Goal: Information Seeking & Learning: Learn about a topic

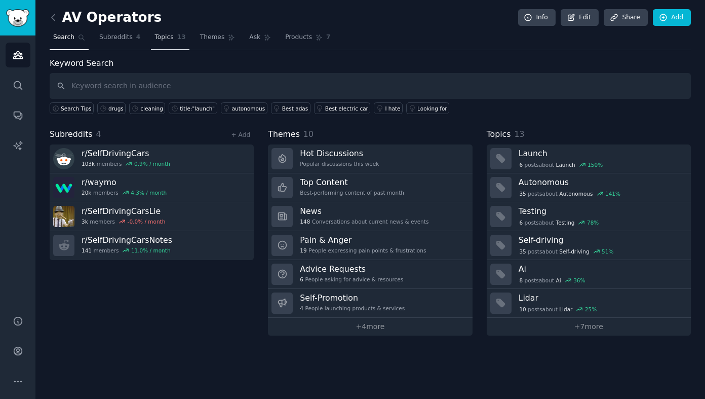
click at [165, 39] on span "Topics" at bounding box center [164, 37] width 19 height 9
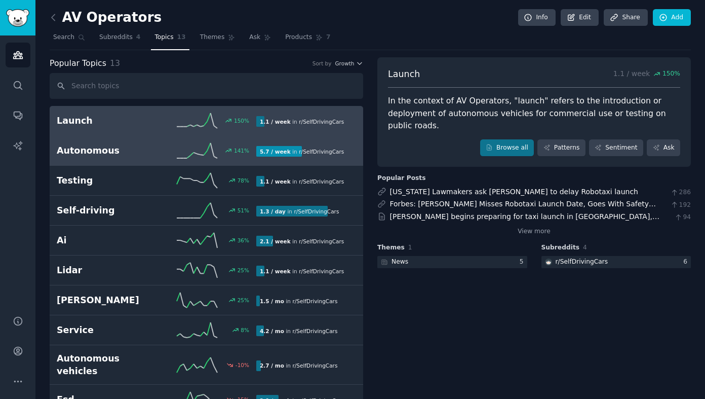
click at [109, 143] on div "Autonomous 141 % 5.7 / week in r/ SelfDrivingCars" at bounding box center [206, 150] width 299 height 15
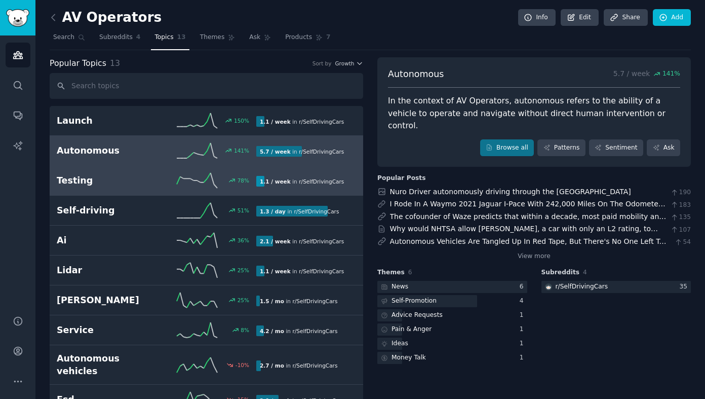
click at [106, 178] on h2 "Testing" at bounding box center [107, 180] width 100 height 13
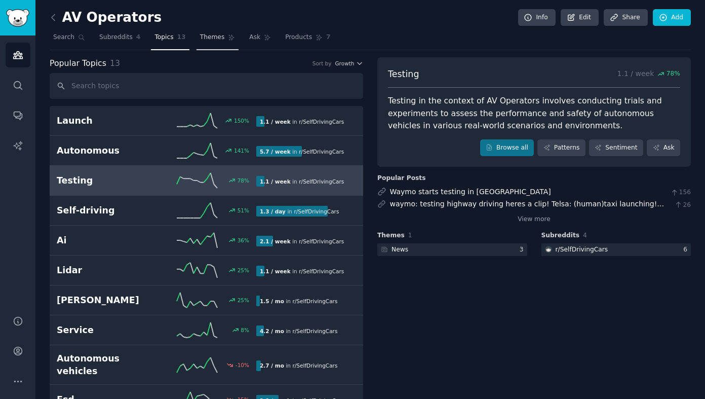
click at [218, 37] on span "Themes" at bounding box center [212, 37] width 25 height 9
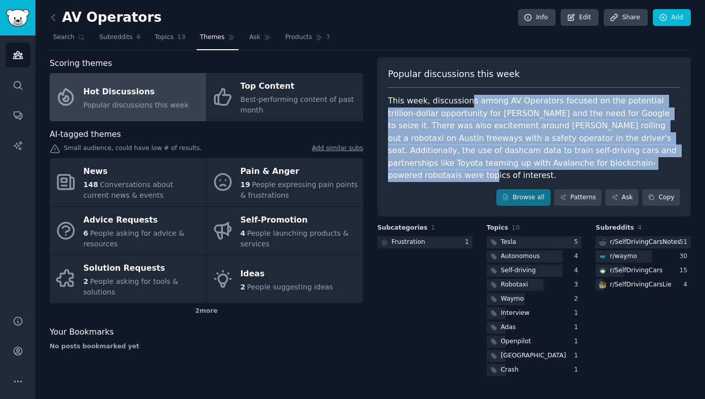
drag, startPoint x: 465, startPoint y: 101, endPoint x: 595, endPoint y: 157, distance: 141.2
click at [595, 157] on div "This week, discussions among AV Operators focused on the potential trillion-dol…" at bounding box center [534, 138] width 292 height 87
click at [519, 119] on div "This week, discussions among AV Operators focused on the potential trillion-dol…" at bounding box center [534, 138] width 292 height 87
drag, startPoint x: 519, startPoint y: 102, endPoint x: 605, endPoint y: 154, distance: 100.0
click at [605, 154] on div "This week, discussions among AV Operators focused on the potential trillion-dol…" at bounding box center [534, 138] width 292 height 87
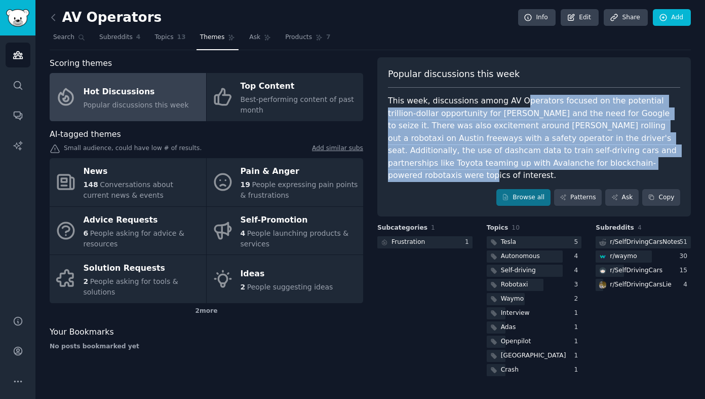
click at [605, 154] on div "This week, discussions among AV Operators focused on the potential trillion-dol…" at bounding box center [534, 138] width 292 height 87
drag, startPoint x: 600, startPoint y: 156, endPoint x: 522, endPoint y: 99, distance: 96.2
click at [522, 99] on div "This week, discussions among AV Operators focused on the potential trillion-dol…" at bounding box center [534, 138] width 292 height 87
drag, startPoint x: 487, startPoint y: 100, endPoint x: 588, endPoint y: 158, distance: 116.4
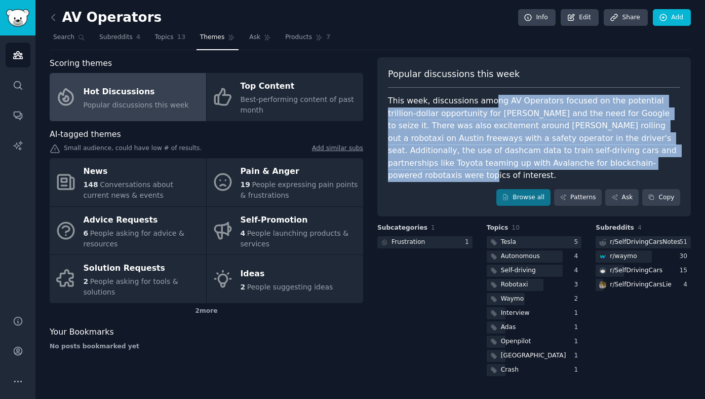
click at [588, 158] on div "This week, discussions among AV Operators focused on the potential trillion-dol…" at bounding box center [534, 138] width 292 height 87
drag, startPoint x: 588, startPoint y: 158, endPoint x: 518, endPoint y: 95, distance: 94.7
click at [518, 95] on div "This week, discussions among AV Operators focused on the potential trillion-dol…" at bounding box center [534, 138] width 292 height 87
click at [526, 109] on div "This week, discussions among AV Operators focused on the potential trillion-dol…" at bounding box center [534, 138] width 292 height 87
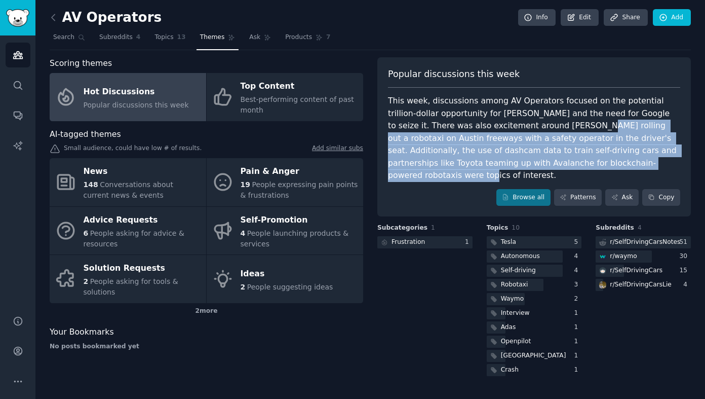
drag, startPoint x: 592, startPoint y: 158, endPoint x: 515, endPoint y: 119, distance: 85.9
click at [515, 119] on div "This week, discussions among AV Operators focused on the potential trillion-dol…" at bounding box center [534, 138] width 292 height 87
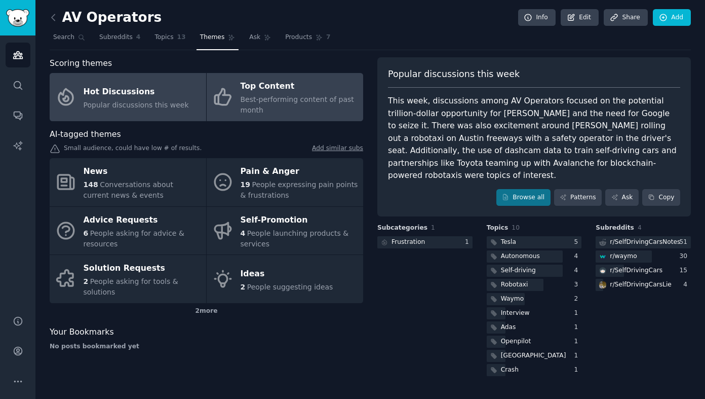
click at [310, 101] on span "Best-performing content of past month" at bounding box center [297, 104] width 113 height 19
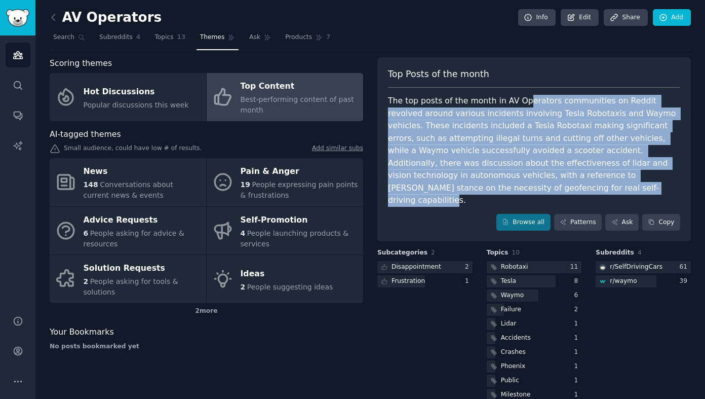
drag, startPoint x: 518, startPoint y: 99, endPoint x: 512, endPoint y: 179, distance: 80.3
click at [512, 179] on div "The top posts of the month in AV Operators communities on Reddit revolved aroun…" at bounding box center [534, 151] width 292 height 112
click at [517, 116] on div "The top posts of the month in AV Operators communities on Reddit revolved aroun…" at bounding box center [534, 151] width 292 height 112
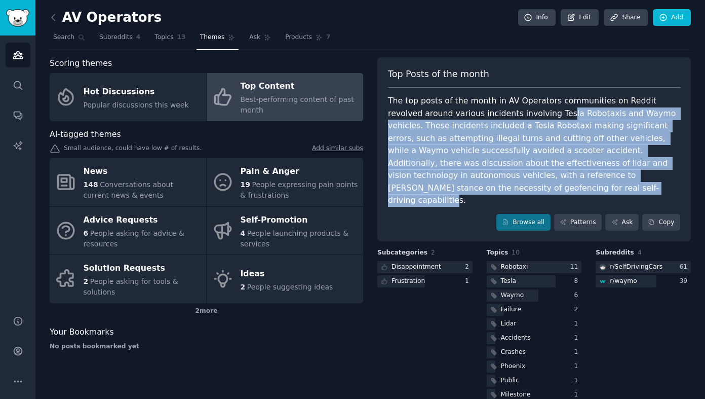
drag, startPoint x: 523, startPoint y: 105, endPoint x: 525, endPoint y: 180, distance: 75.0
click at [525, 180] on div "The top posts of the month in AV Operators communities on Reddit revolved aroun…" at bounding box center [534, 151] width 292 height 112
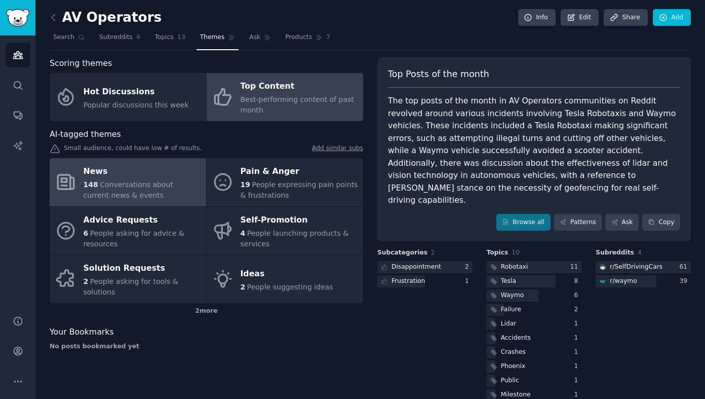
click at [166, 165] on div "News" at bounding box center [143, 172] width 118 height 16
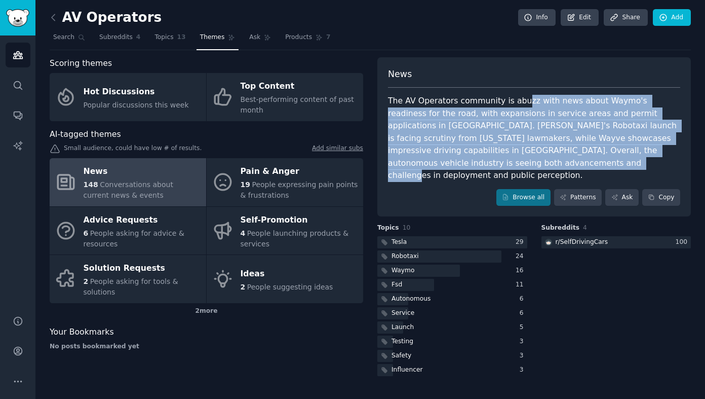
drag, startPoint x: 517, startPoint y: 96, endPoint x: 470, endPoint y: 163, distance: 81.4
click at [470, 163] on div "The AV Operators community is abuzz with news about Waymo's readiness for the r…" at bounding box center [534, 138] width 292 height 87
click at [470, 162] on div "The AV Operators community is abuzz with news about Waymo's readiness for the r…" at bounding box center [534, 138] width 292 height 87
drag, startPoint x: 467, startPoint y: 155, endPoint x: 466, endPoint y: 101, distance: 53.7
click at [466, 101] on div "The AV Operators community is abuzz with news about Waymo's readiness for the r…" at bounding box center [534, 138] width 292 height 87
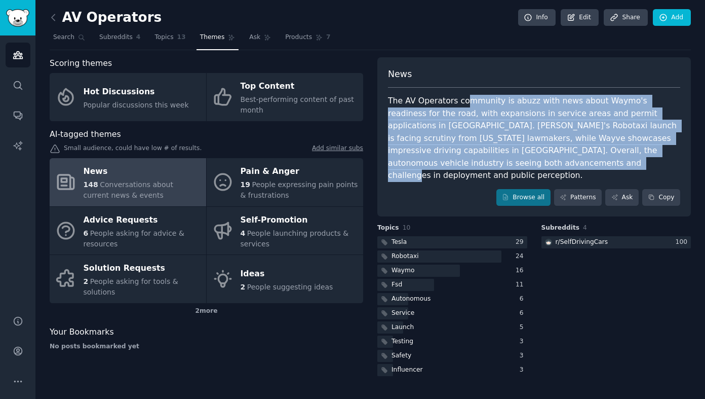
click at [466, 101] on div "The AV Operators community is abuzz with news about Waymo's readiness for the r…" at bounding box center [534, 138] width 292 height 87
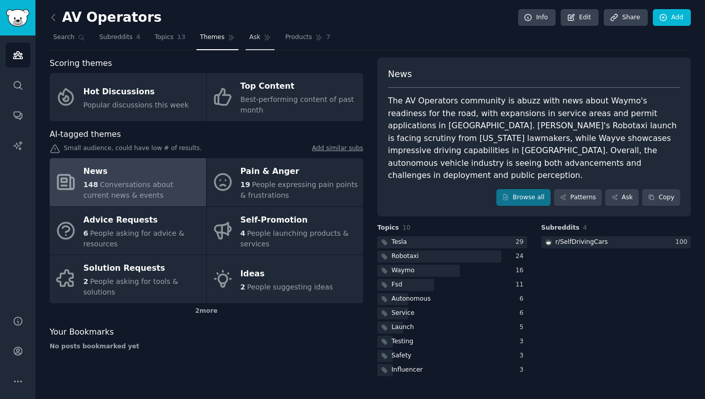
click at [264, 39] on icon at bounding box center [267, 37] width 7 height 7
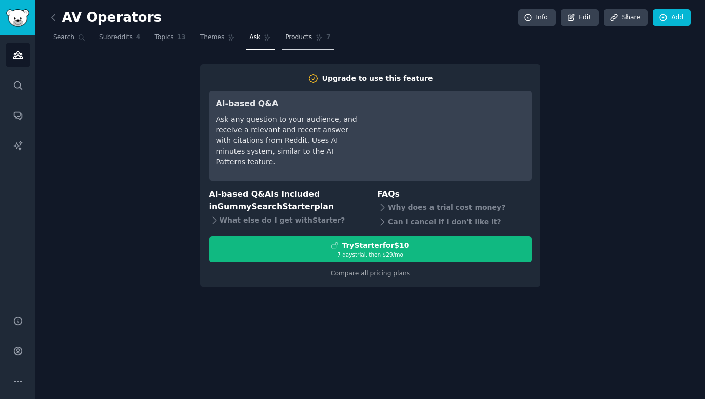
click at [292, 40] on span "Products" at bounding box center [298, 37] width 27 height 9
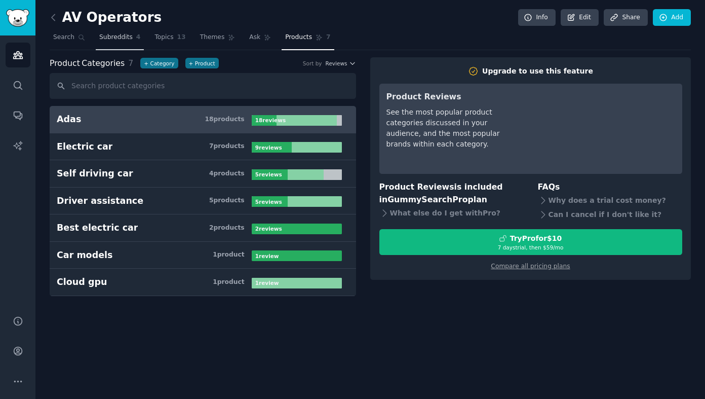
click at [118, 39] on span "Subreddits" at bounding box center [115, 37] width 33 height 9
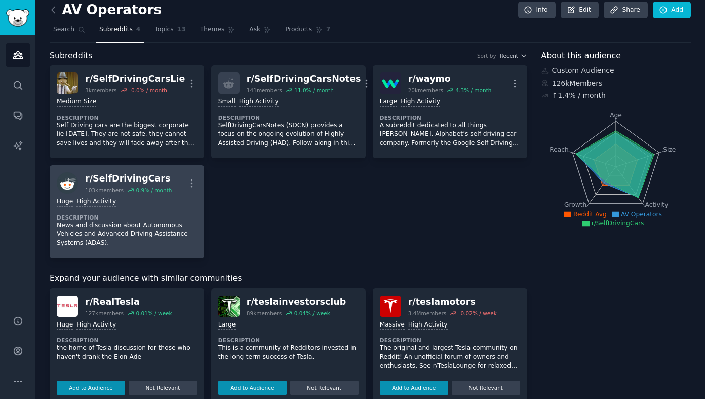
scroll to position [7, 0]
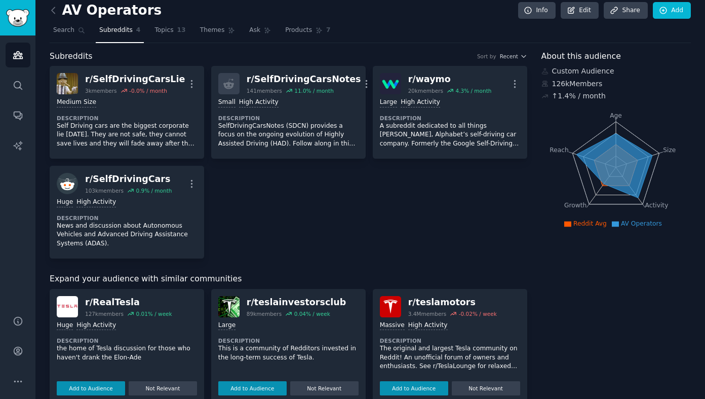
click at [637, 221] on span "AV Operators" at bounding box center [641, 223] width 41 height 7
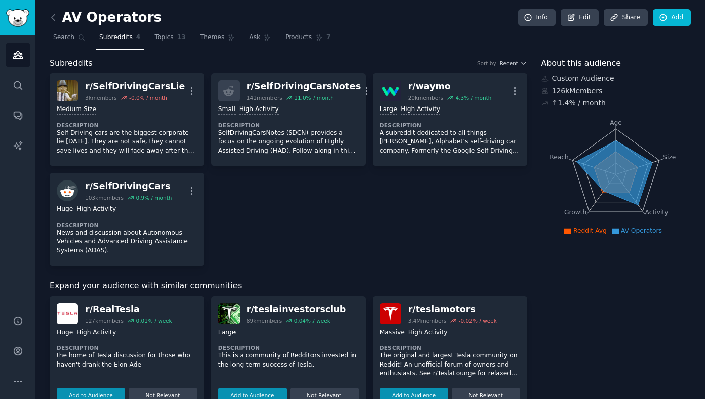
scroll to position [0, 0]
click at [164, 38] on span "Topics" at bounding box center [164, 37] width 19 height 9
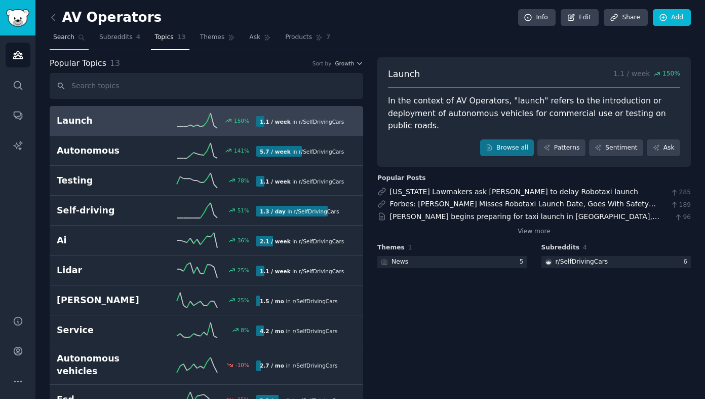
click at [67, 44] on link "Search" at bounding box center [69, 39] width 39 height 21
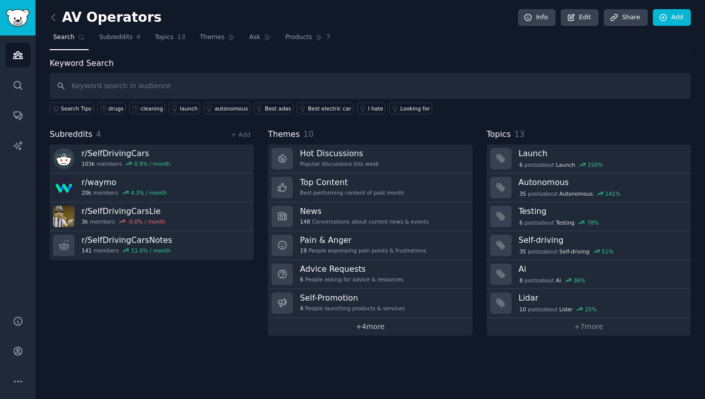
click at [370, 325] on link "+ 4 more" at bounding box center [370, 327] width 204 height 18
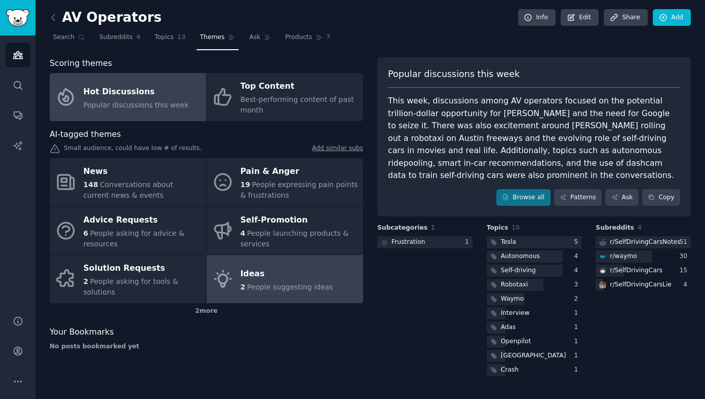
click at [313, 293] on link "Ideas 2 People suggesting ideas" at bounding box center [285, 279] width 157 height 48
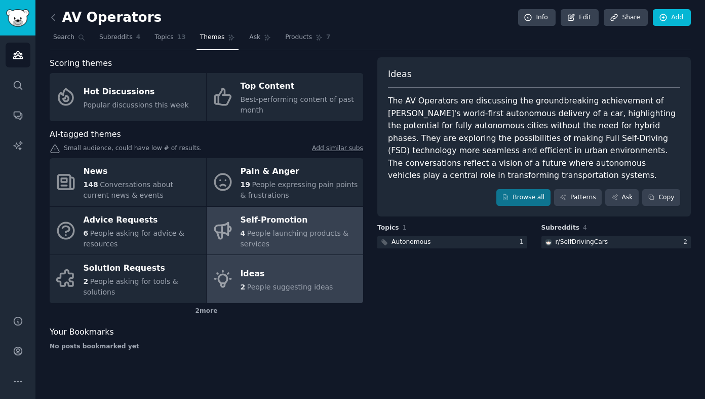
click at [311, 229] on span "People launching products & services" at bounding box center [295, 238] width 108 height 19
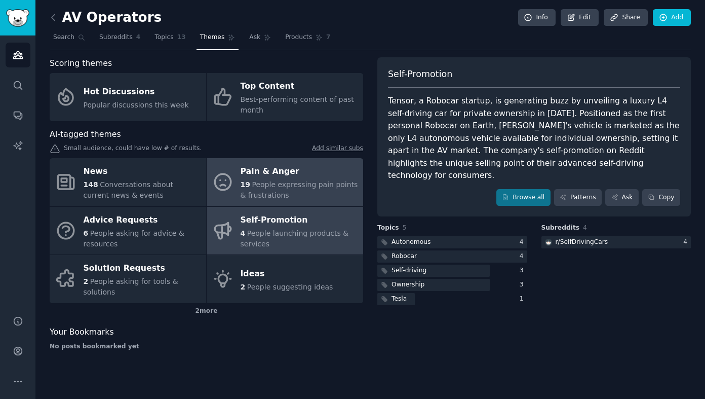
click at [319, 177] on div "Pain & Anger" at bounding box center [300, 172] width 118 height 16
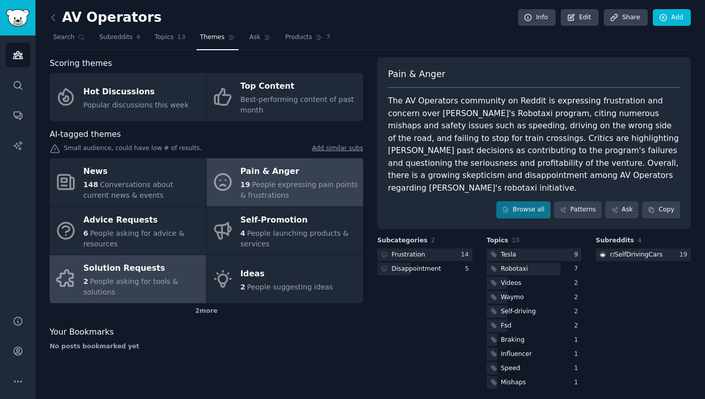
click at [163, 265] on div "Solution Requests" at bounding box center [143, 268] width 118 height 16
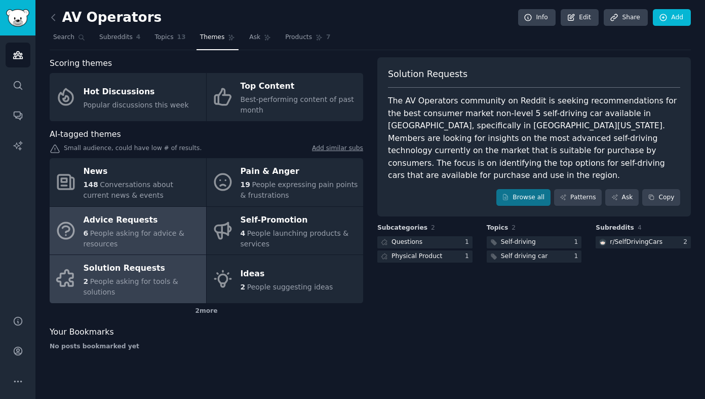
click at [176, 237] on div "6 People asking for advice & resources" at bounding box center [143, 238] width 118 height 21
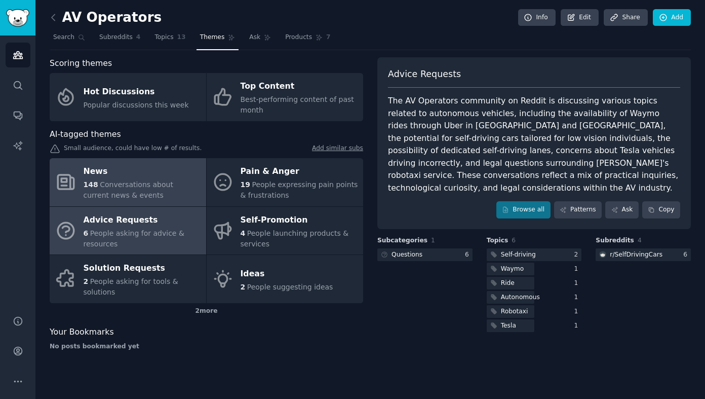
click at [183, 189] on div "148 Conversations about current news & events" at bounding box center [143, 189] width 118 height 21
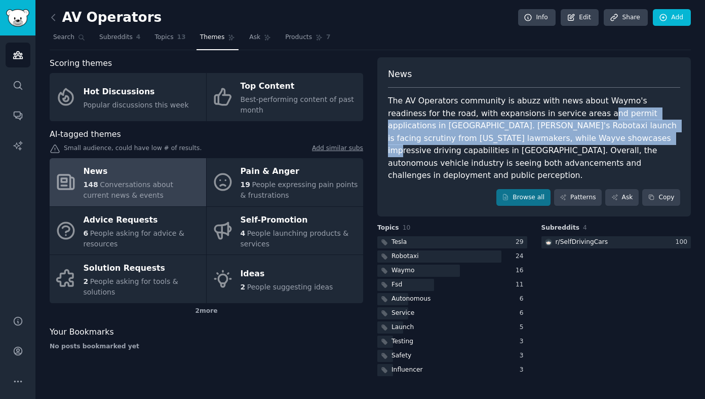
drag, startPoint x: 545, startPoint y: 111, endPoint x: 538, endPoint y: 137, distance: 26.7
click at [538, 137] on div "The AV Operators community is abuzz with news about Waymo's readiness for the r…" at bounding box center [534, 138] width 292 height 87
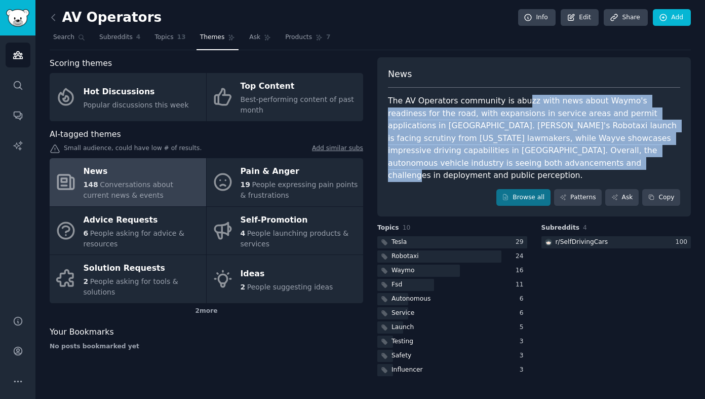
drag, startPoint x: 516, startPoint y: 100, endPoint x: 454, endPoint y: 167, distance: 91.1
click at [454, 167] on div "The AV Operators community is abuzz with news about Waymo's readiness for the r…" at bounding box center [534, 138] width 292 height 87
click at [453, 148] on div "The AV Operators community is abuzz with news about Waymo's readiness for the r…" at bounding box center [534, 138] width 292 height 87
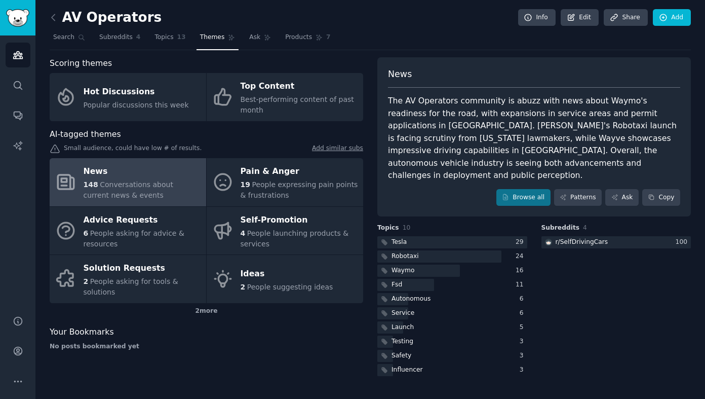
click at [47, 36] on div "AV Operators Info Edit Share Add Search Subreddits 4 Topics 13 Themes Ask Produ…" at bounding box center [370, 199] width 670 height 399
click at [68, 37] on span "Search" at bounding box center [63, 37] width 21 height 9
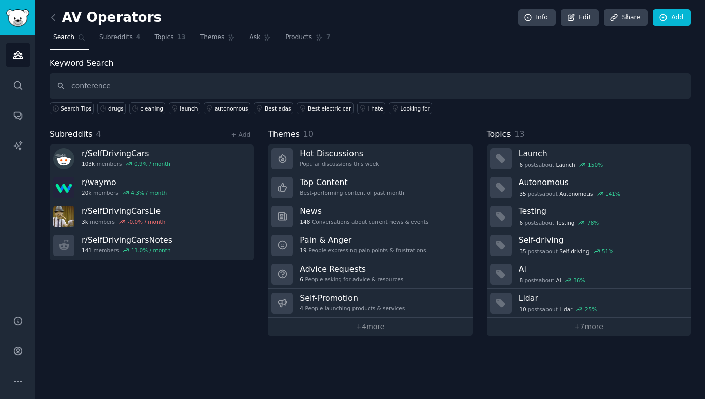
type input "conference"
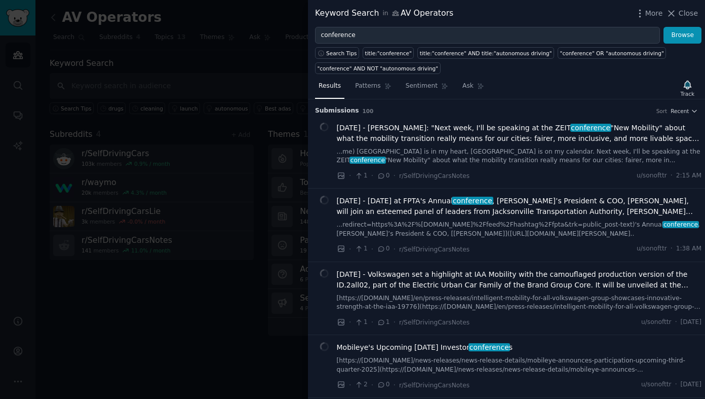
click at [690, 70] on div "Search Tips title:"conference" title:"conference" AND title:"autonomous driving…" at bounding box center [506, 59] width 397 height 30
click at [689, 87] on icon "button" at bounding box center [687, 85] width 7 height 8
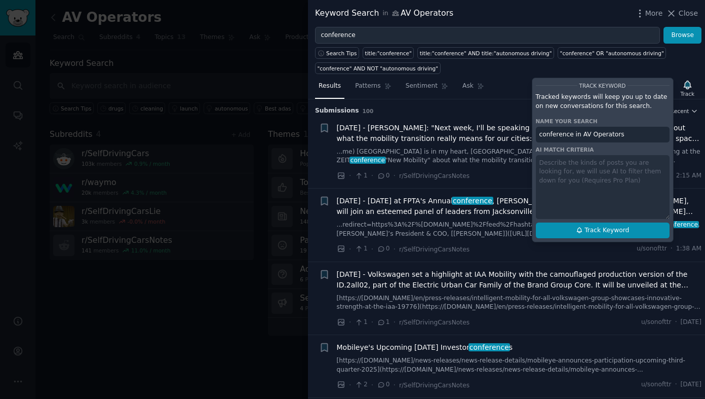
click at [604, 231] on span "Track Keyword" at bounding box center [607, 230] width 45 height 9
type input "conference in AV Operators"
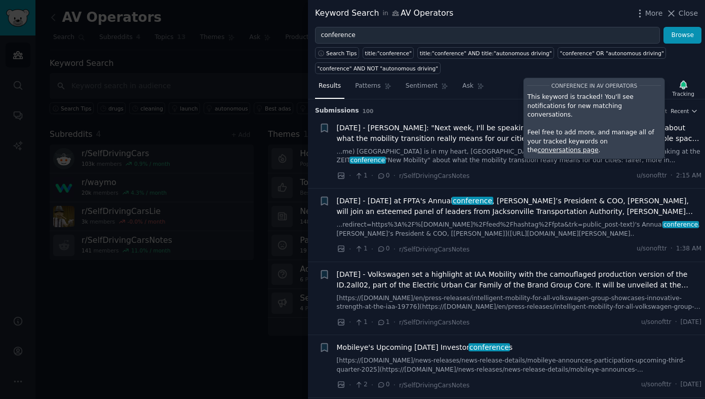
click at [480, 103] on div "Submission s 100 Sort Recent" at bounding box center [506, 107] width 383 height 16
